Goal: Transaction & Acquisition: Purchase product/service

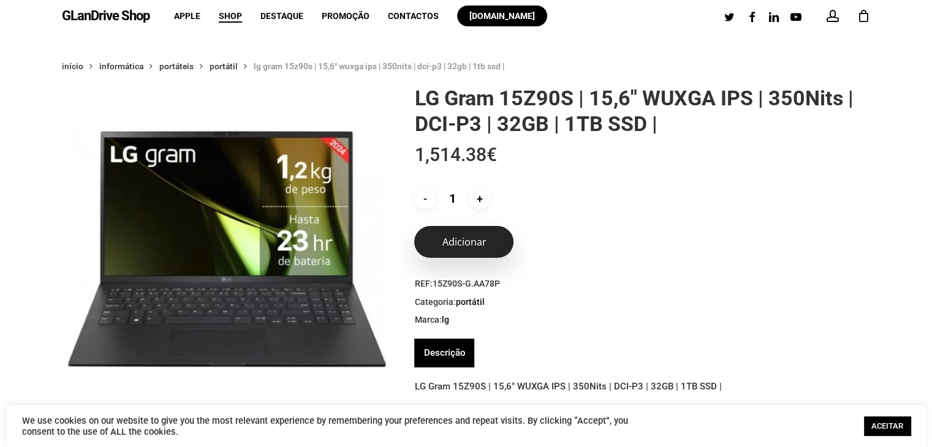
click at [466, 242] on button "Adicionar" at bounding box center [463, 242] width 99 height 32
click at [879, 423] on link "ACEITAR" at bounding box center [887, 426] width 47 height 19
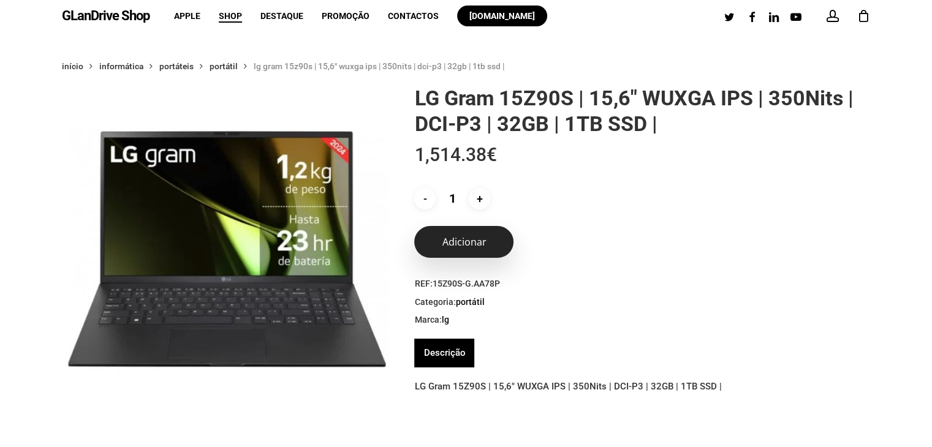
click at [474, 248] on button "Adicionar" at bounding box center [463, 242] width 99 height 32
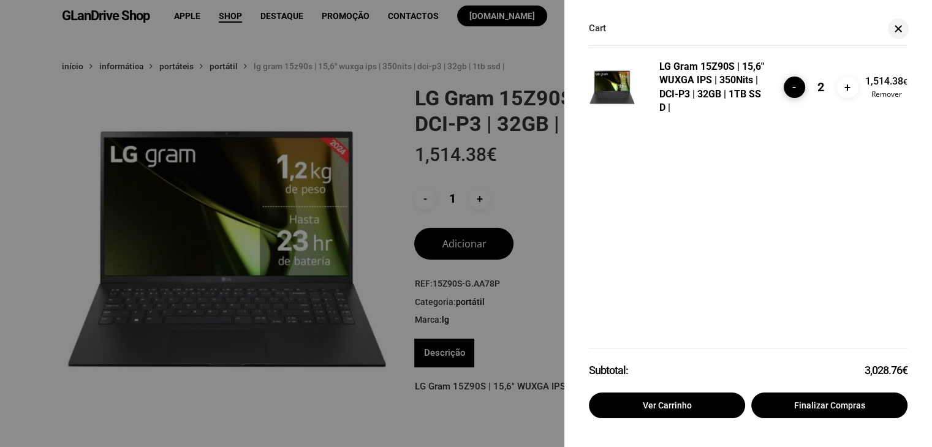
click at [791, 89] on input "-" at bounding box center [794, 87] width 21 height 21
type input "1"
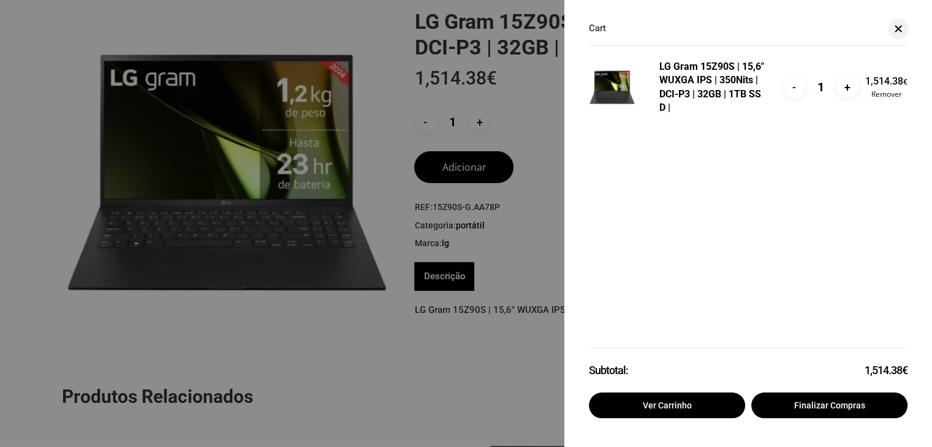
scroll to position [245, 0]
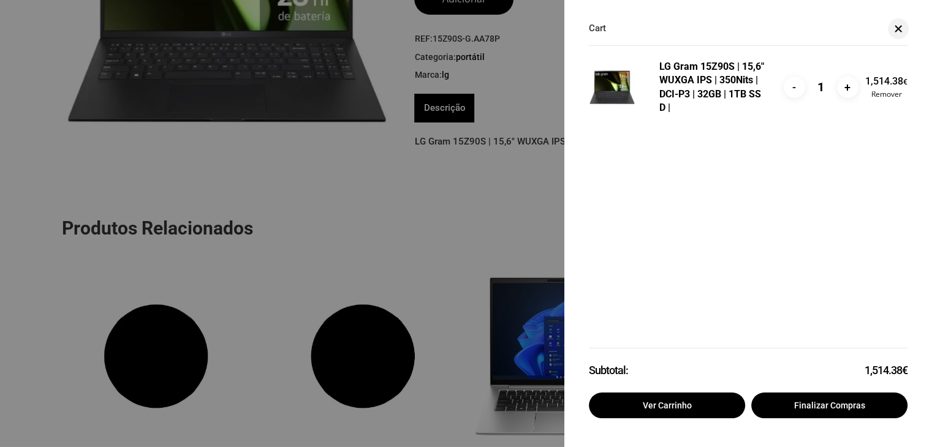
click at [27, 219] on div at bounding box center [466, 223] width 932 height 447
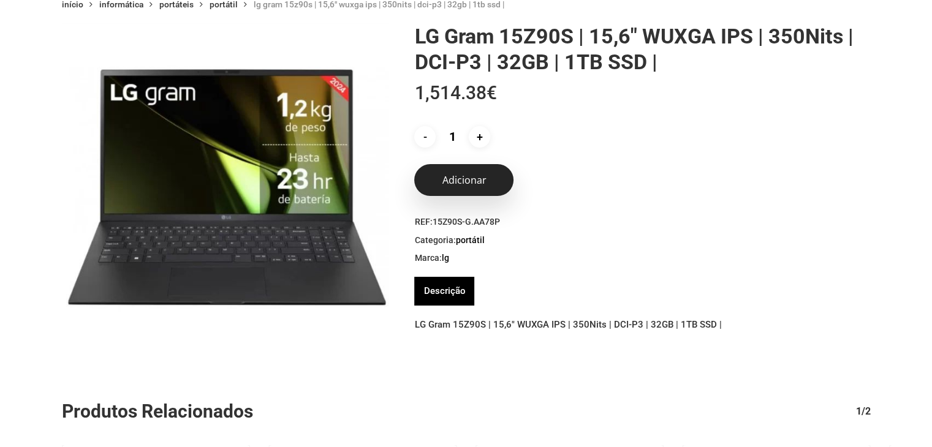
scroll to position [0, 0]
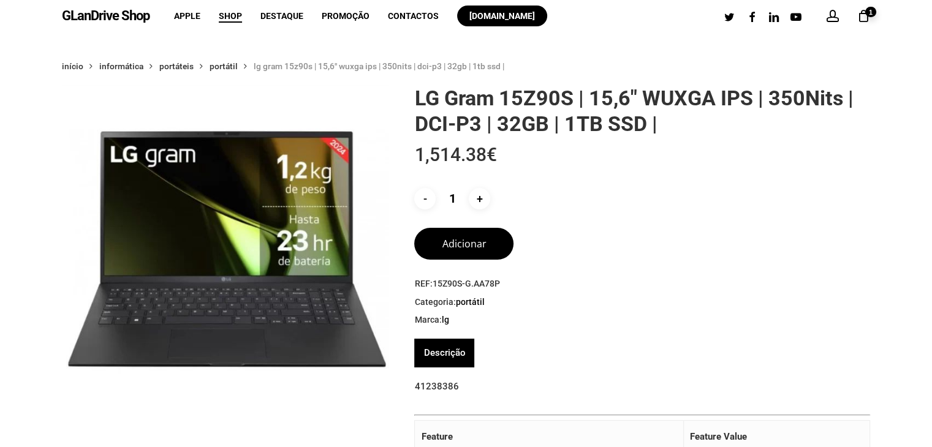
click at [723, 269] on div "LG Gram 15Z90S | 15,6″ WUXGA IPS | 350Nits | DCI-P3 | 32GB | 1TB SSD | 1,514.38…" at bounding box center [642, 212] width 456 height 254
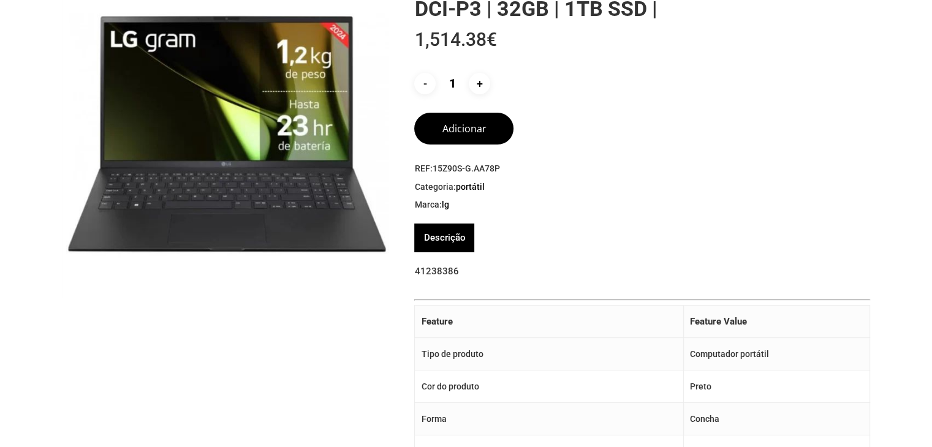
scroll to position [123, 0]
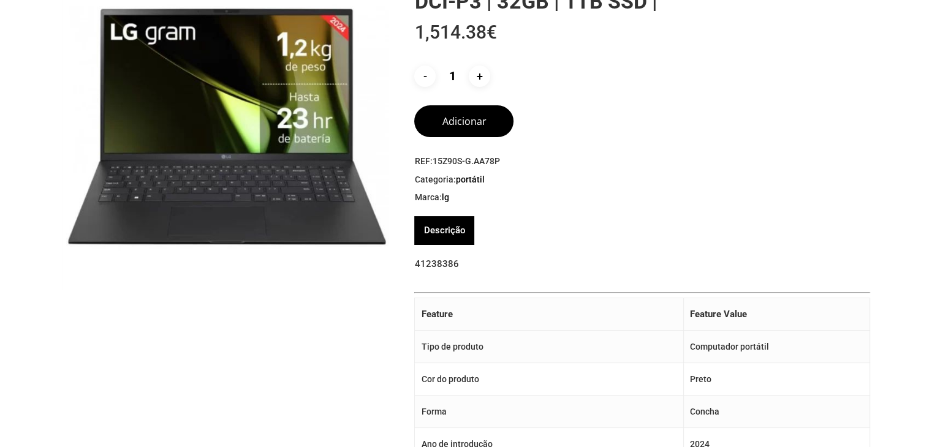
click at [447, 234] on link "Descrição" at bounding box center [445, 230] width 42 height 29
click at [446, 229] on link "Descrição" at bounding box center [445, 230] width 42 height 29
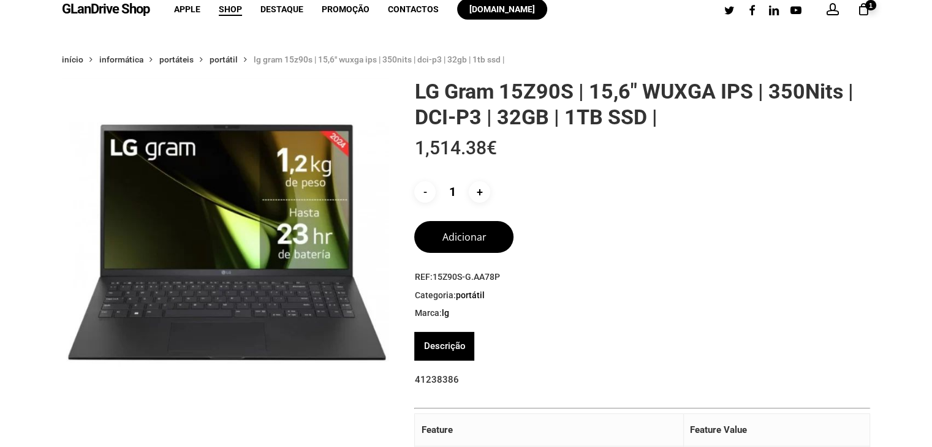
scroll to position [0, 0]
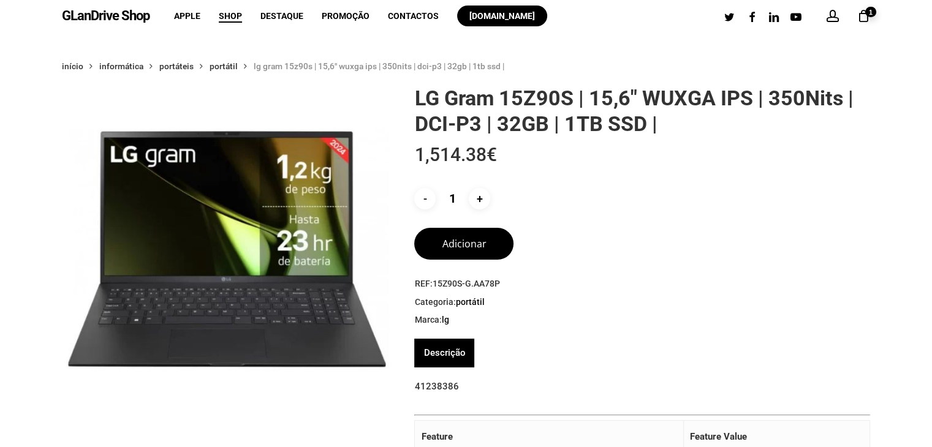
click at [862, 12] on icon "Cart" at bounding box center [864, 16] width 13 height 13
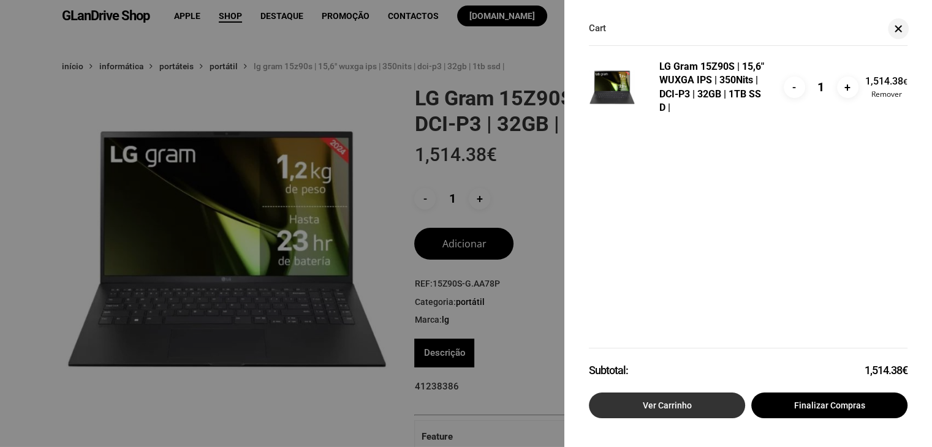
click at [687, 408] on link "Ver carrinho" at bounding box center [667, 406] width 156 height 26
